Goal: Check status: Check status

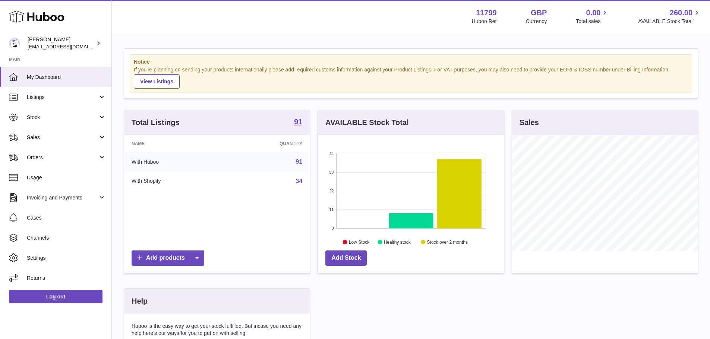
scroll to position [116, 186]
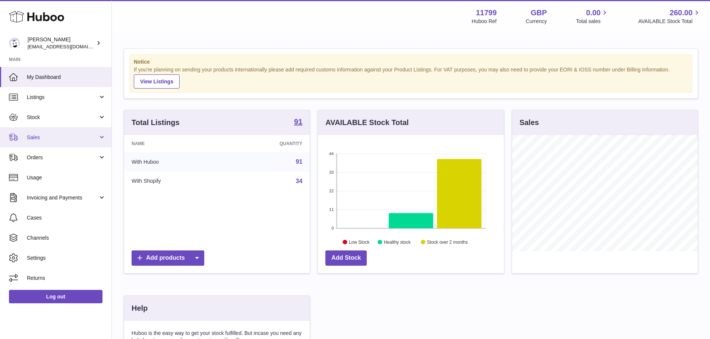
click at [66, 136] on span "Sales" at bounding box center [62, 137] width 71 height 7
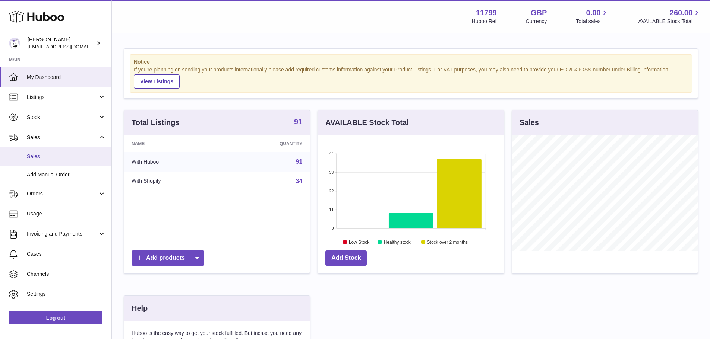
click at [58, 149] on link "Sales" at bounding box center [55, 157] width 111 height 18
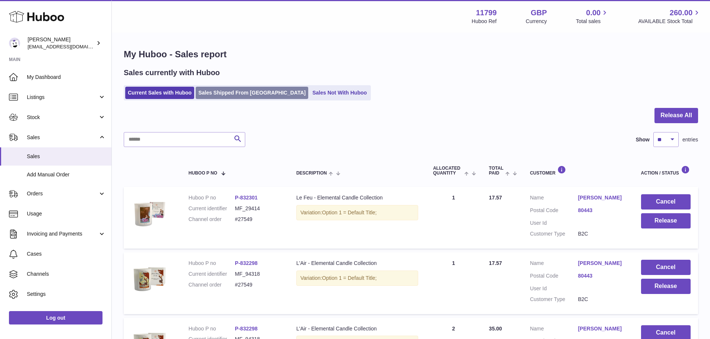
click at [263, 98] on link "Sales Shipped From Huboo" at bounding box center [252, 93] width 113 height 12
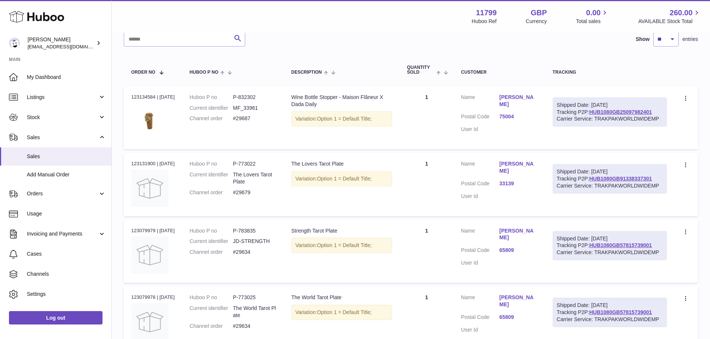
scroll to position [112, 0]
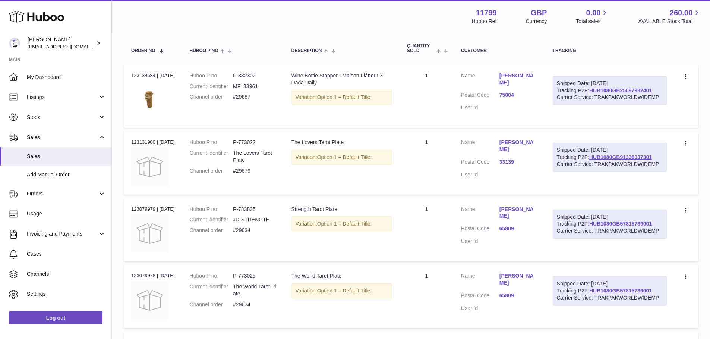
click at [624, 164] on div "Carrier Service: TRAKPAKWORLDWIDEMP" at bounding box center [610, 164] width 106 height 7
click at [623, 159] on link "HUB1080GB91338337301" at bounding box center [620, 157] width 63 height 6
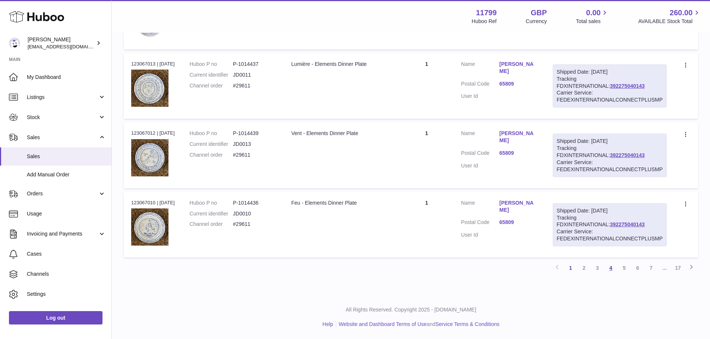
click at [612, 269] on link "4" at bounding box center [610, 268] width 13 height 13
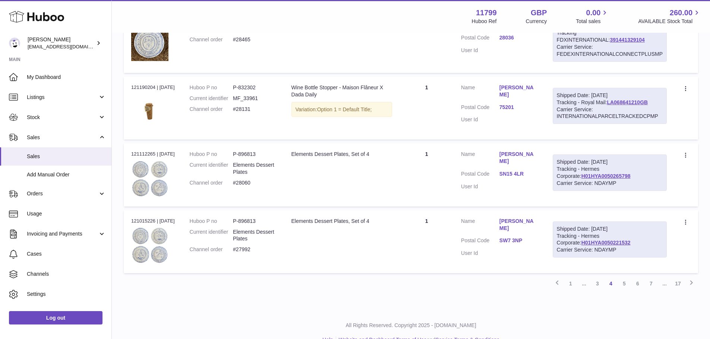
scroll to position [592, 0]
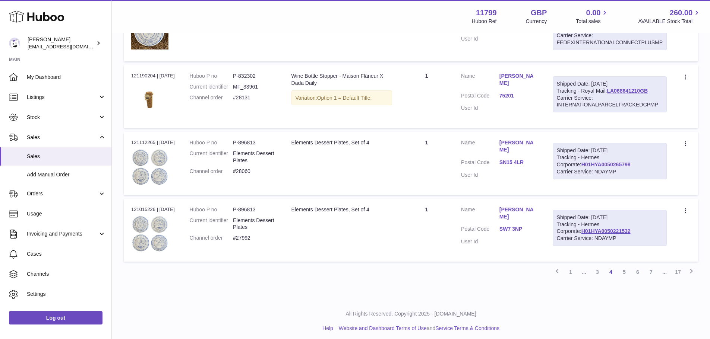
click at [606, 165] on link "H01HYA0050265798" at bounding box center [605, 165] width 49 height 6
